Goal: Information Seeking & Learning: Learn about a topic

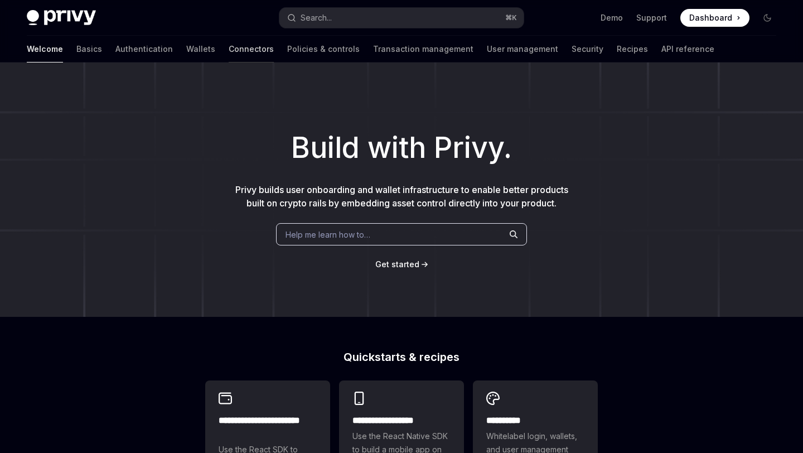
click at [229, 50] on link "Connectors" at bounding box center [251, 49] width 45 height 27
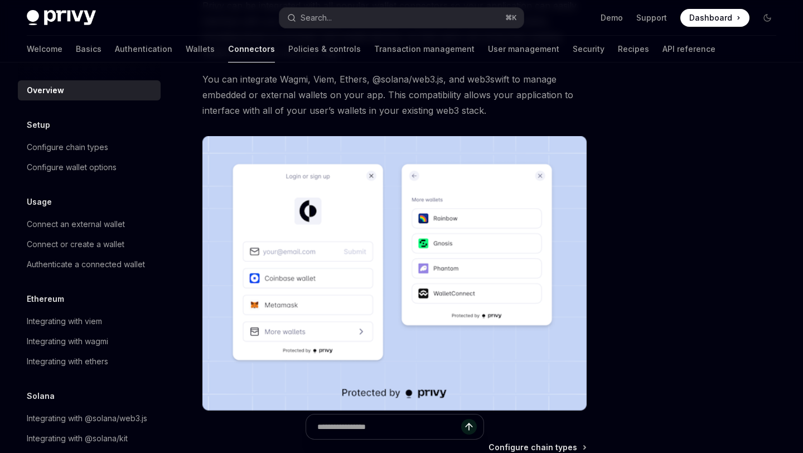
scroll to position [35, 0]
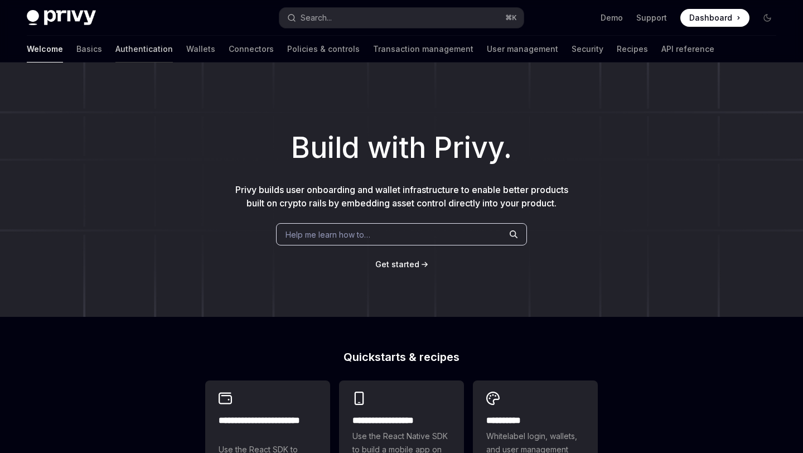
click at [116, 49] on link "Authentication" at bounding box center [143, 49] width 57 height 27
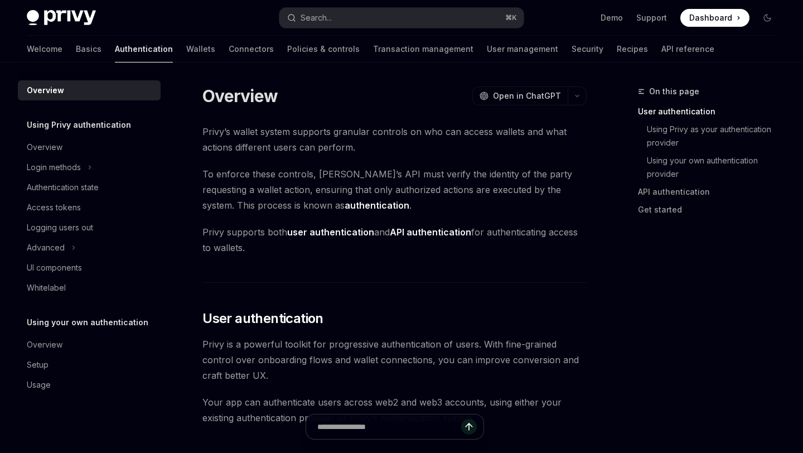
click at [345, 203] on strong "authentication" at bounding box center [377, 205] width 65 height 11
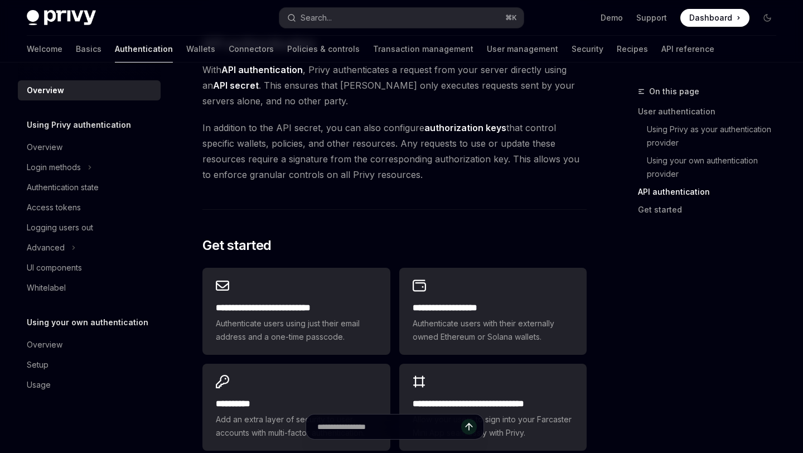
scroll to position [779, 0]
click at [42, 149] on div "Overview" at bounding box center [45, 147] width 36 height 13
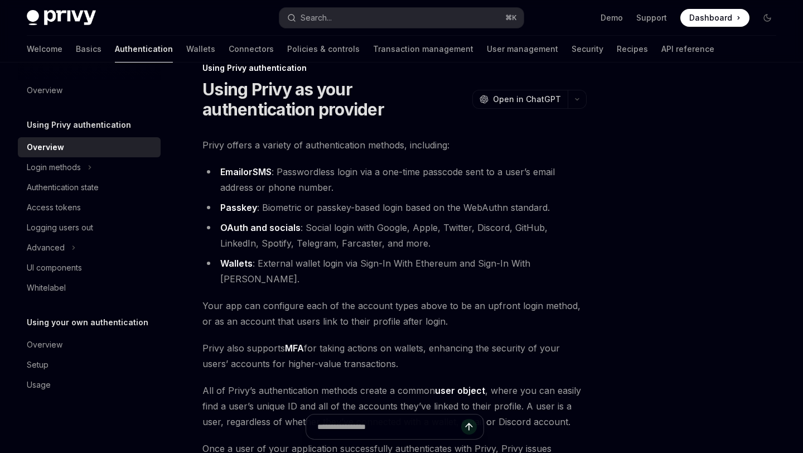
click at [305, 308] on span "Your app can configure each of the account types above to be an upfront login m…" at bounding box center [395, 313] width 384 height 31
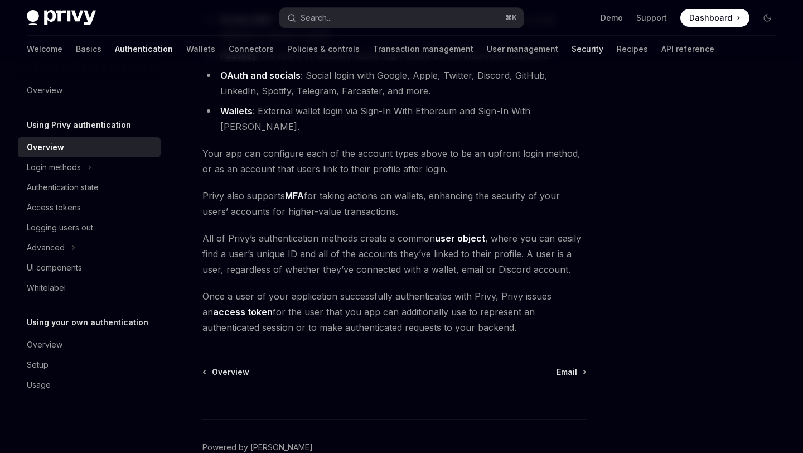
click at [572, 51] on link "Security" at bounding box center [588, 49] width 32 height 27
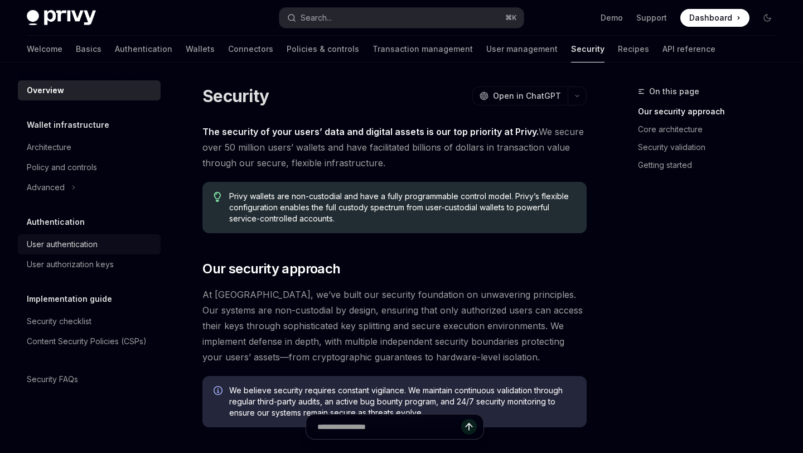
click at [94, 247] on div "User authentication" at bounding box center [62, 244] width 71 height 13
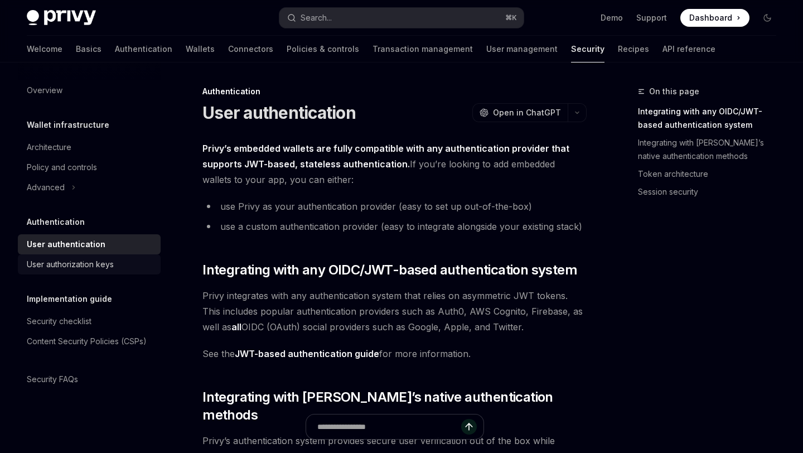
click at [98, 271] on link "User authorization keys" at bounding box center [89, 264] width 143 height 20
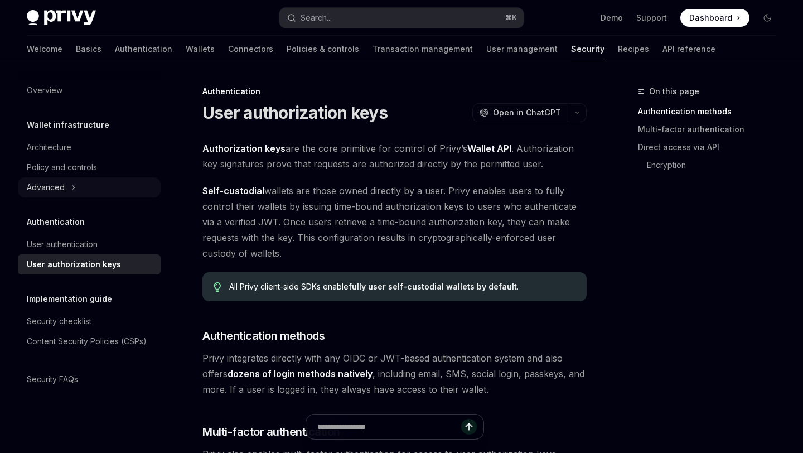
click at [62, 189] on div "Advanced" at bounding box center [46, 187] width 38 height 13
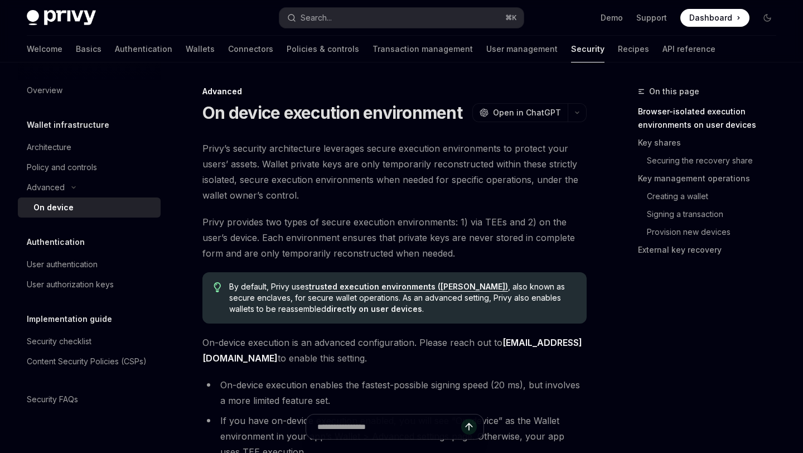
click at [119, 213] on div "On device" at bounding box center [93, 207] width 121 height 13
click at [373, 51] on link "Transaction management" at bounding box center [423, 49] width 100 height 27
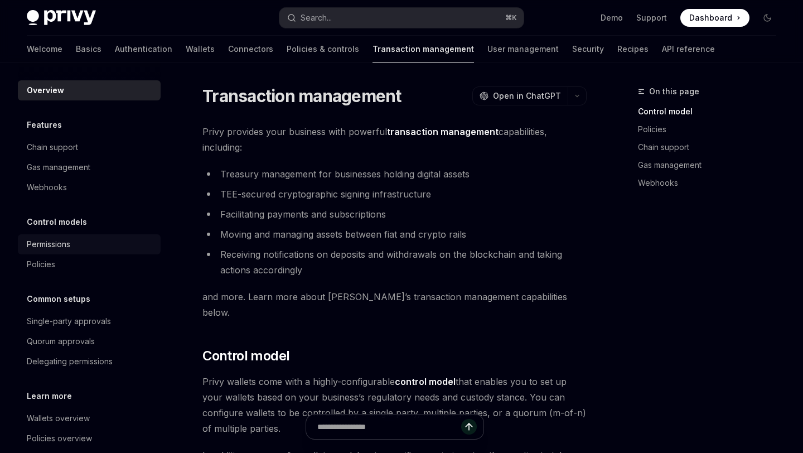
click at [50, 243] on div "Permissions" at bounding box center [49, 244] width 44 height 13
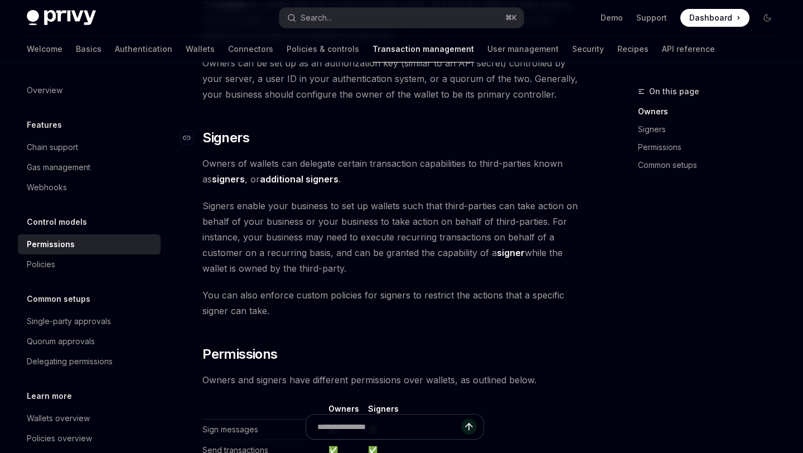
scroll to position [355, 0]
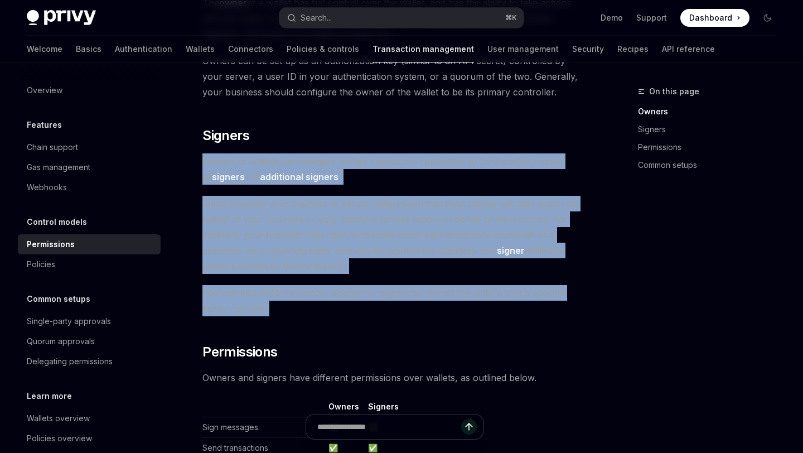
drag, startPoint x: 205, startPoint y: 144, endPoint x: 388, endPoint y: 300, distance: 239.8
click at [388, 300] on div "Privy wallets support granular permissions that allow you to: Enable custom own…" at bounding box center [395, 268] width 384 height 966
copy div "Owners of wallets can delegate certain transaction capabilities to third-partie…"
click at [193, 129] on div "Navigate to header" at bounding box center [186, 135] width 13 height 13
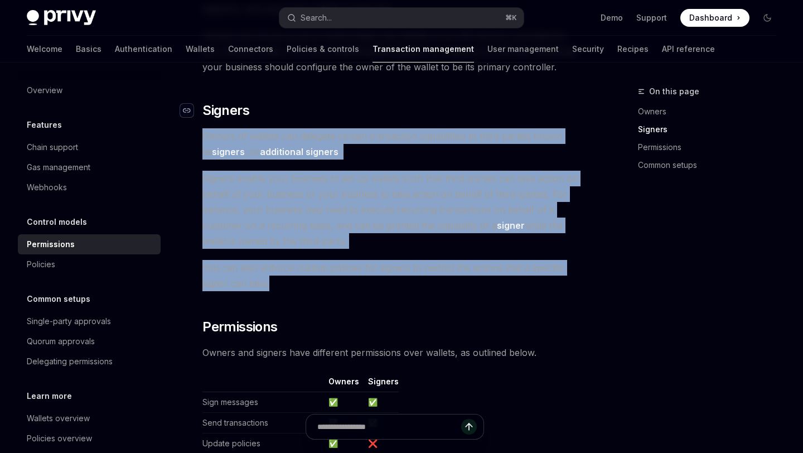
scroll to position [382, 0]
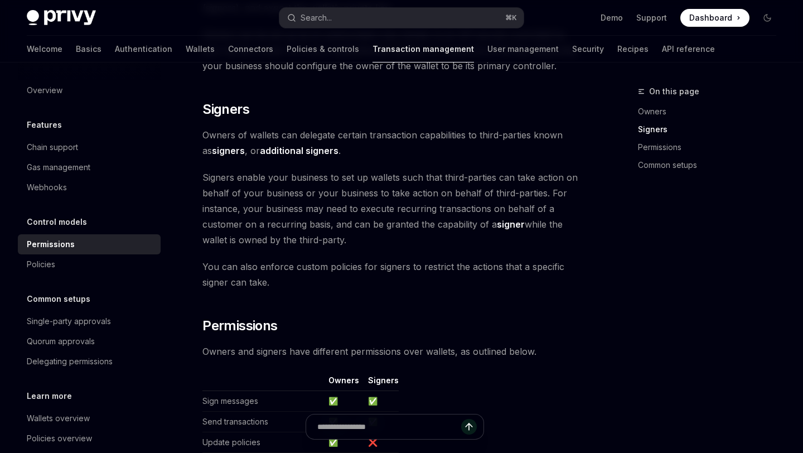
click at [215, 188] on span "Signers enable your business to set up wallets such that third-parties can take…" at bounding box center [395, 209] width 384 height 78
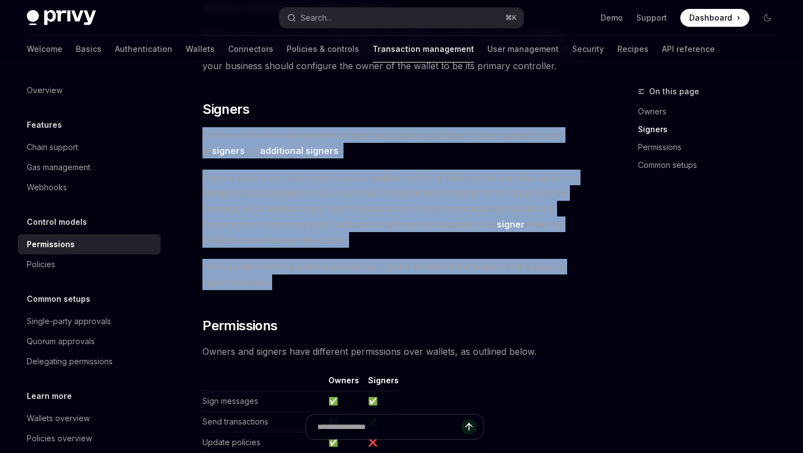
drag, startPoint x: 202, startPoint y: 118, endPoint x: 313, endPoint y: 276, distance: 193.0
click at [313, 276] on div "Control models Permissions OpenAI Open in ChatGPT OpenAI Open in ChatGPT Privy …" at bounding box center [290, 304] width 598 height 1202
copy div "Owners of wallets can delegate certain transaction capabilities to third-partie…"
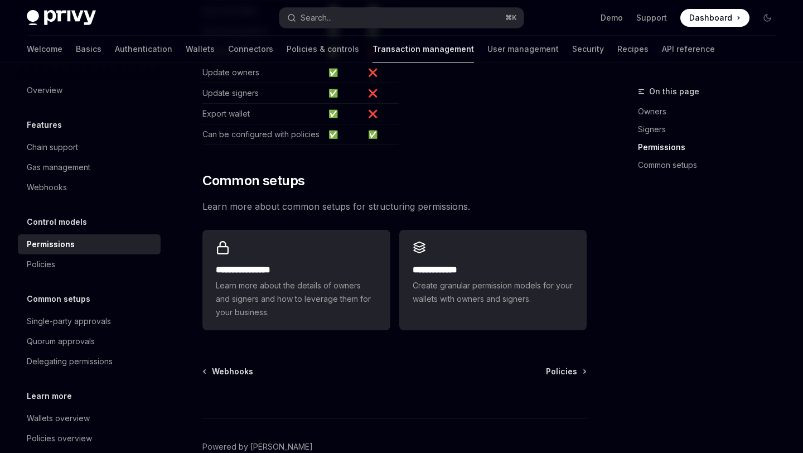
scroll to position [813, 0]
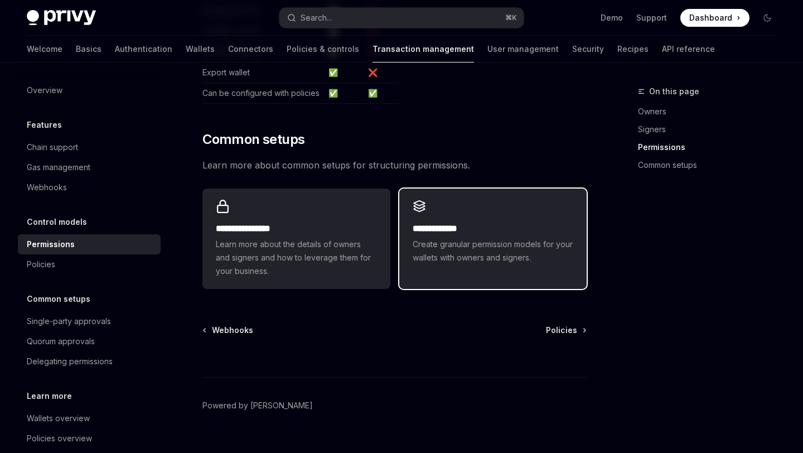
click at [477, 222] on h2 "**********" at bounding box center [493, 228] width 161 height 13
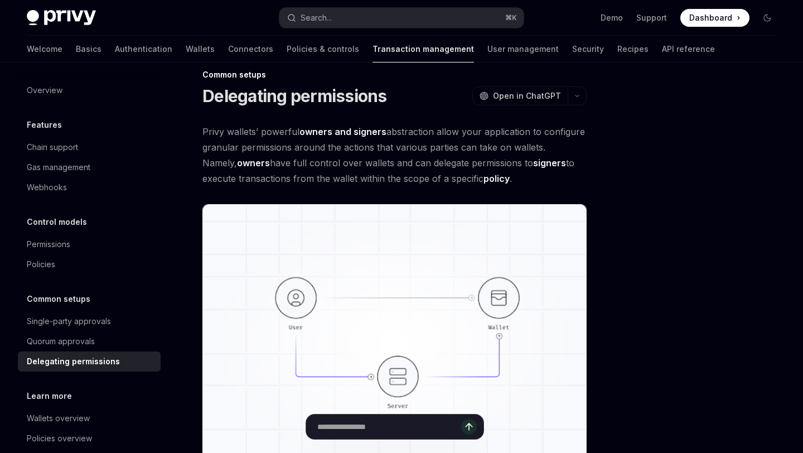
scroll to position [18, 0]
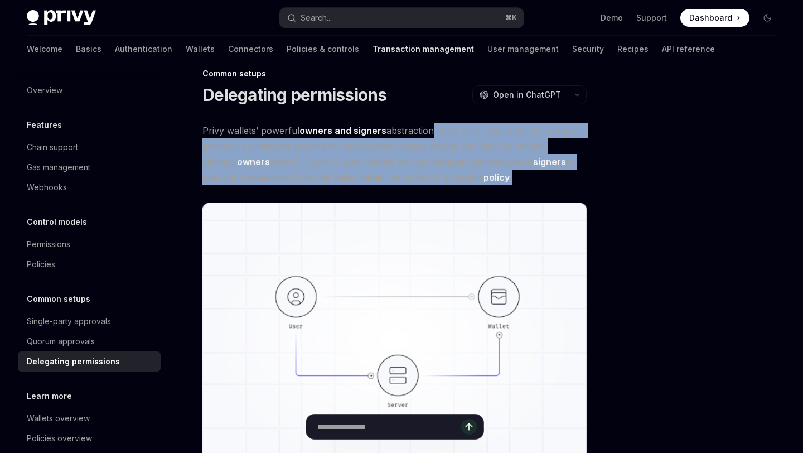
drag, startPoint x: 427, startPoint y: 131, endPoint x: 495, endPoint y: 182, distance: 85.3
click at [495, 181] on span "Privy wallets’ powerful owners and signers abstraction allow your application t…" at bounding box center [395, 154] width 384 height 62
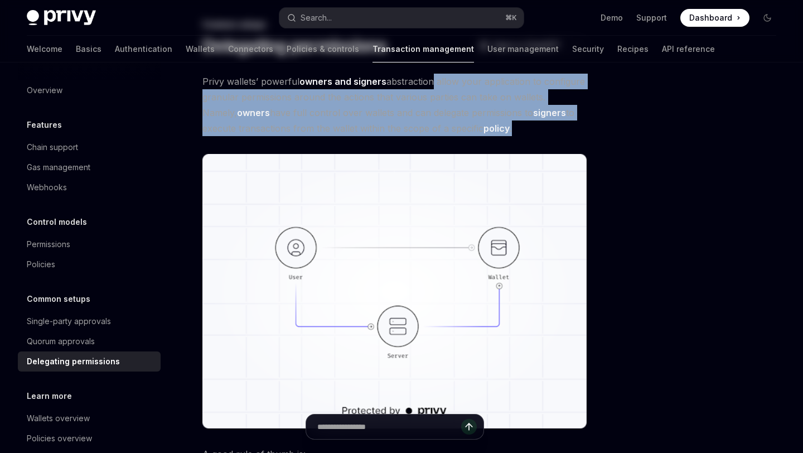
scroll to position [0, 0]
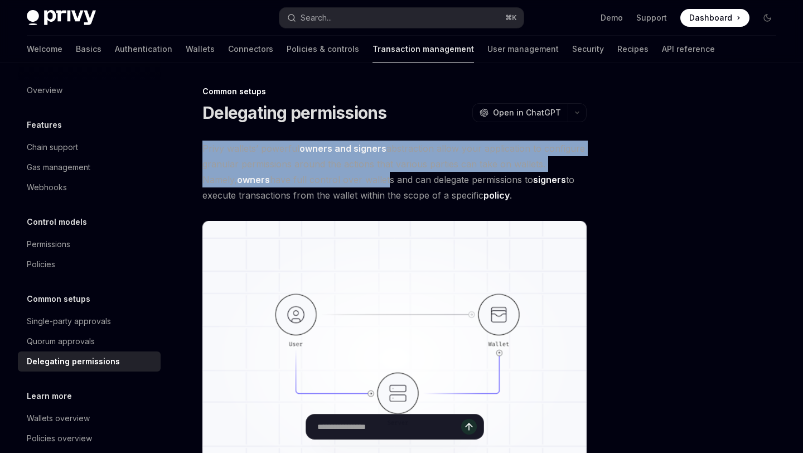
drag, startPoint x: 203, startPoint y: 148, endPoint x: 348, endPoint y: 178, distance: 147.6
click at [348, 178] on span "Privy wallets’ powerful owners and signers abstraction allow your application t…" at bounding box center [395, 172] width 384 height 62
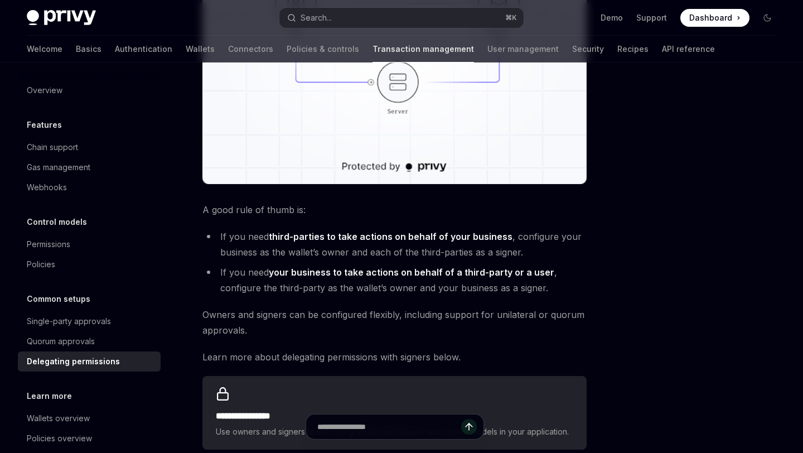
scroll to position [312, 0]
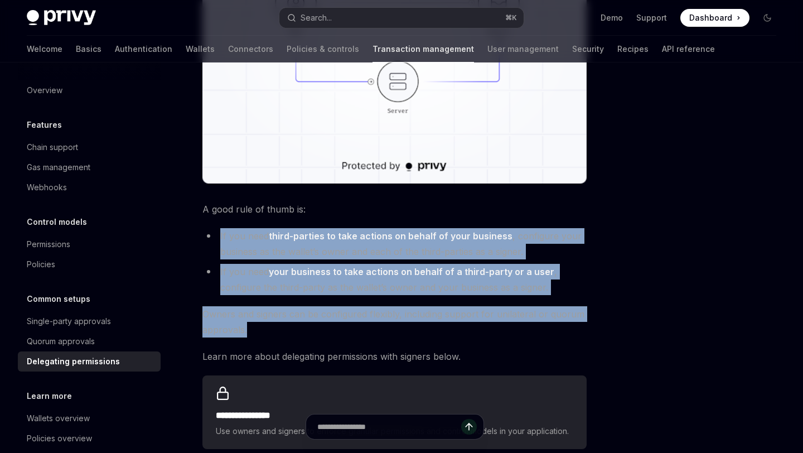
drag, startPoint x: 218, startPoint y: 233, endPoint x: 533, endPoint y: 334, distance: 331.5
click at [533, 334] on div "**********" at bounding box center [395, 139] width 384 height 620
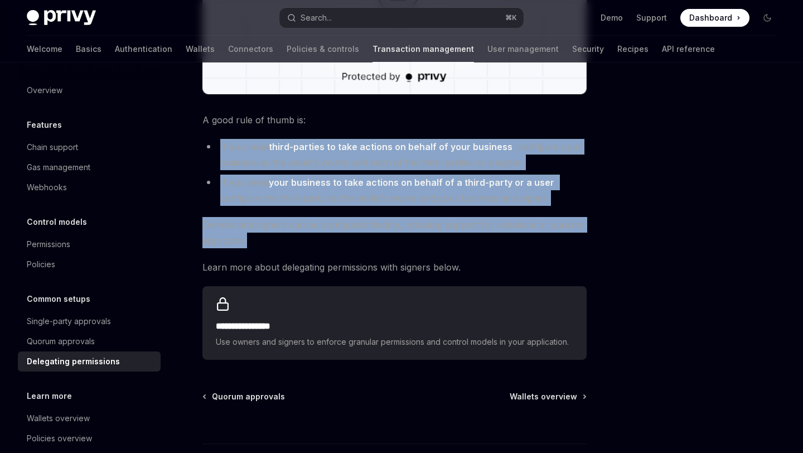
scroll to position [394, 0]
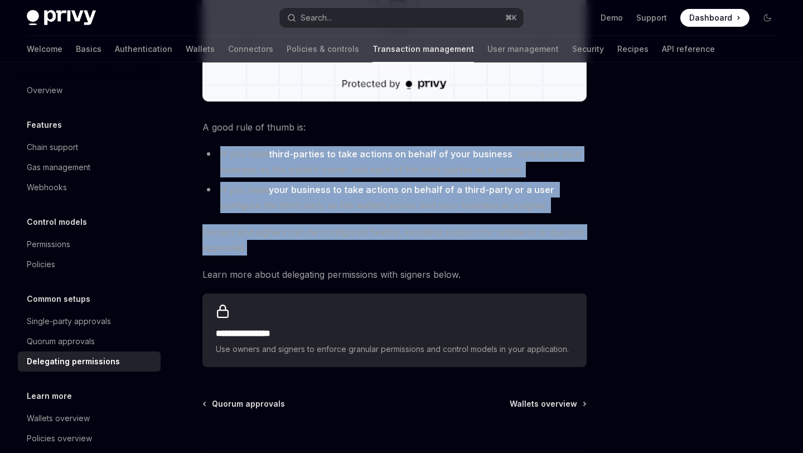
copy div "If you need third-parties to take actions on behalf of your business , configur…"
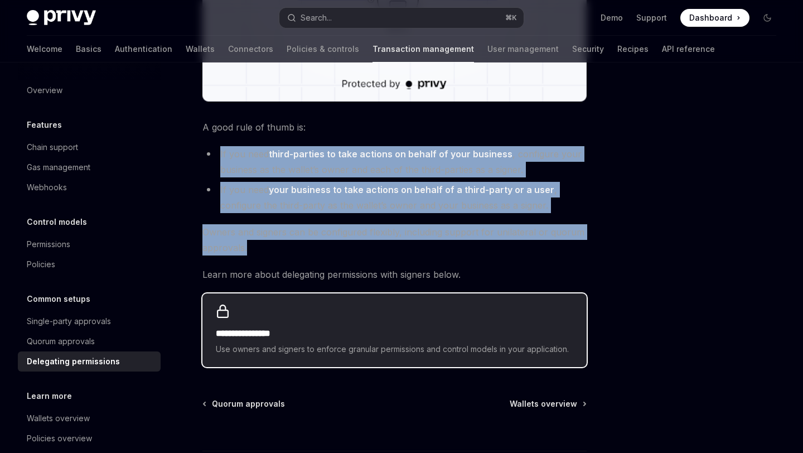
click at [288, 311] on div "**********" at bounding box center [395, 330] width 384 height 74
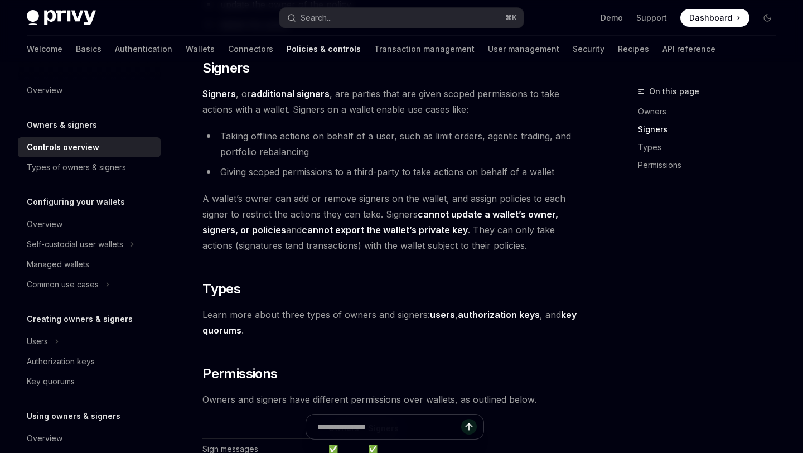
scroll to position [874, 0]
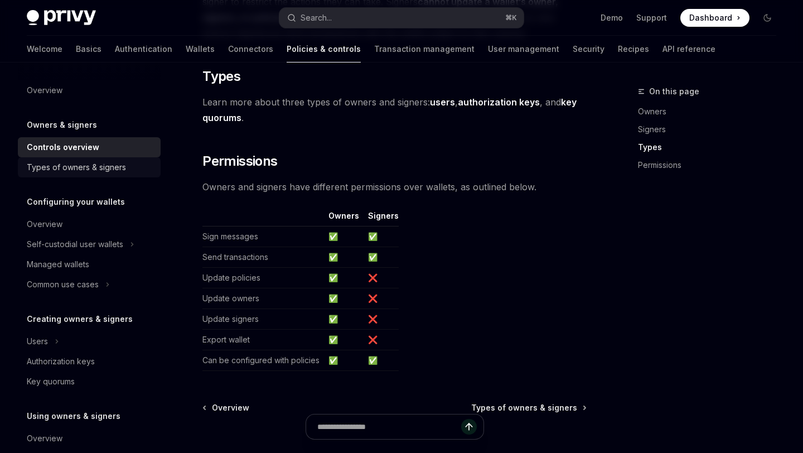
click at [128, 166] on div "Types of owners & signers" at bounding box center [90, 167] width 127 height 13
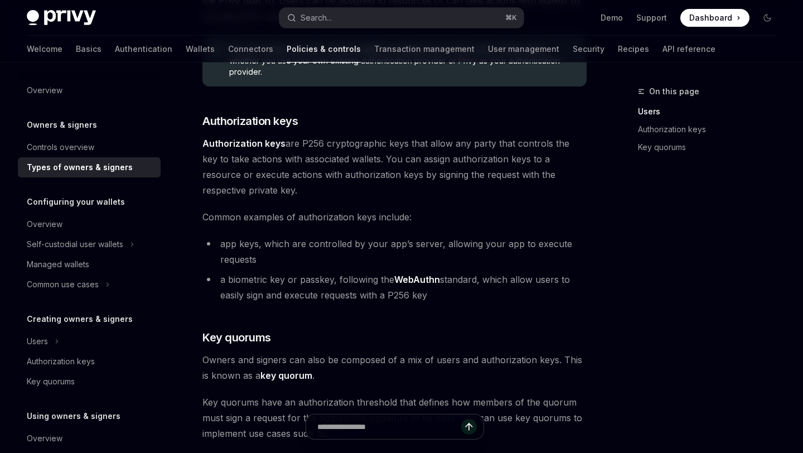
scroll to position [229, 0]
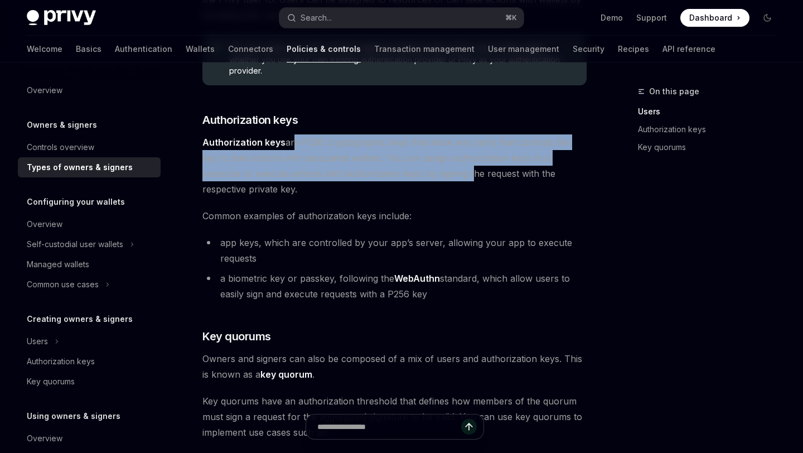
drag, startPoint x: 293, startPoint y: 146, endPoint x: 431, endPoint y: 192, distance: 145.9
click at [430, 190] on span "Authorization keys are P256 cryptographic keys that allow any party that contro…" at bounding box center [395, 165] width 384 height 62
click at [431, 192] on span "Authorization keys are P256 cryptographic keys that allow any party that contro…" at bounding box center [395, 165] width 384 height 62
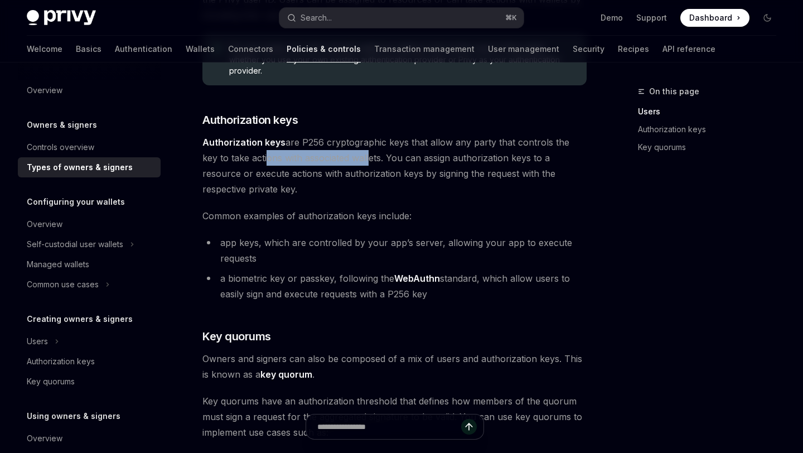
drag, startPoint x: 245, startPoint y: 162, endPoint x: 350, endPoint y: 162, distance: 104.3
click at [350, 162] on span "Authorization keys are P256 cryptographic keys that allow any party that contro…" at bounding box center [395, 165] width 384 height 62
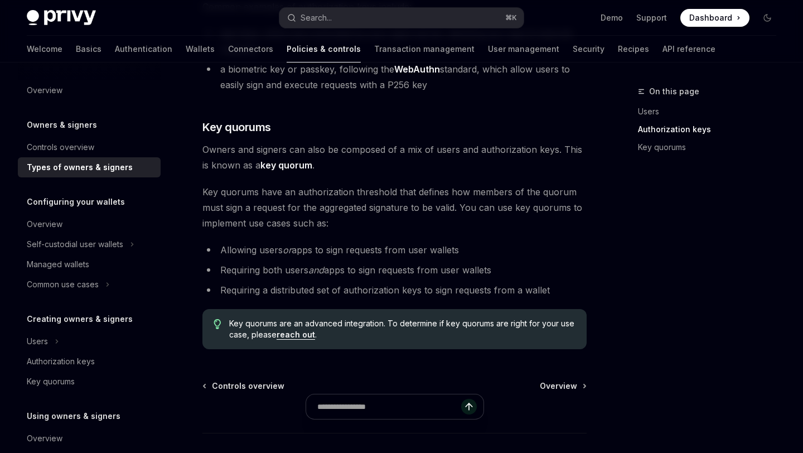
scroll to position [441, 0]
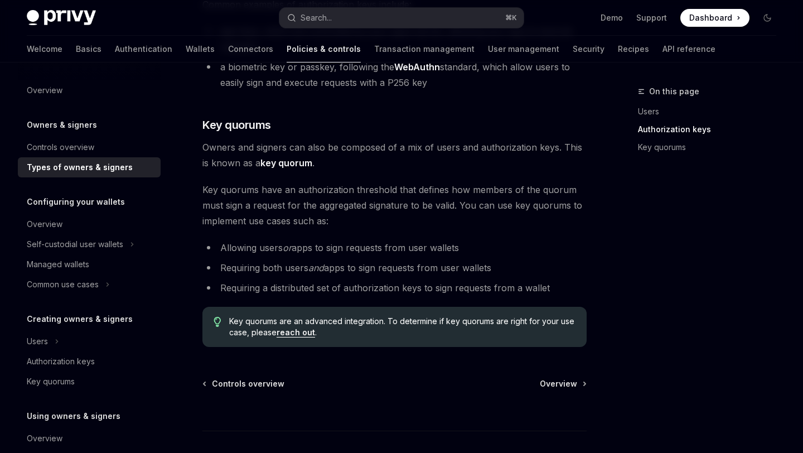
click at [113, 168] on div "Types of owners & signers" at bounding box center [80, 167] width 106 height 13
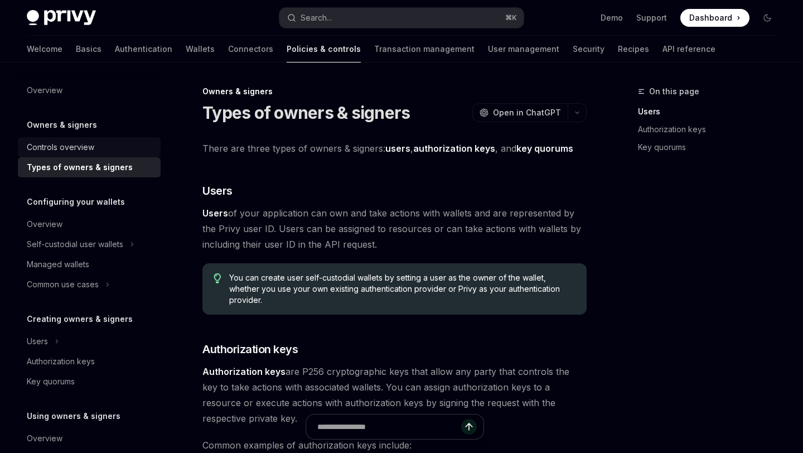
click at [87, 147] on div "Controls overview" at bounding box center [61, 147] width 68 height 13
type textarea "*"
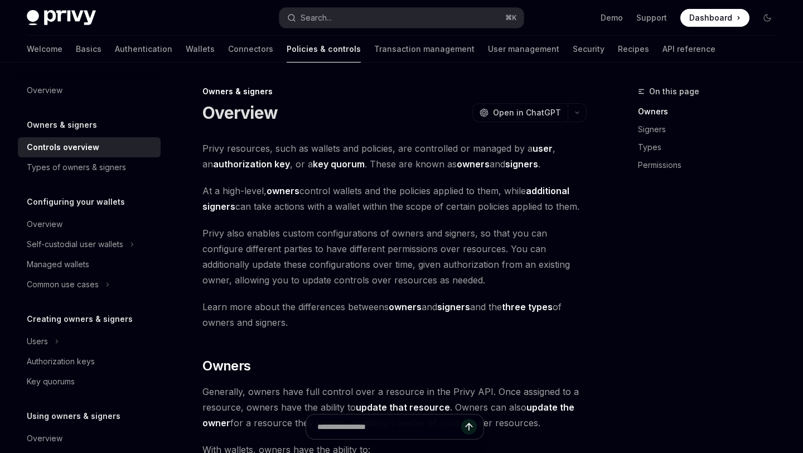
click at [87, 122] on h5 "Owners & signers" at bounding box center [62, 124] width 70 height 13
click at [65, 130] on h5 "Owners & signers" at bounding box center [62, 124] width 70 height 13
